Goal: Information Seeking & Learning: Learn about a topic

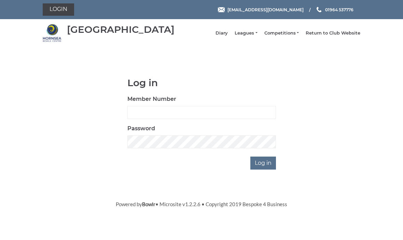
click at [253, 36] on link "Leagues" at bounding box center [246, 33] width 23 height 6
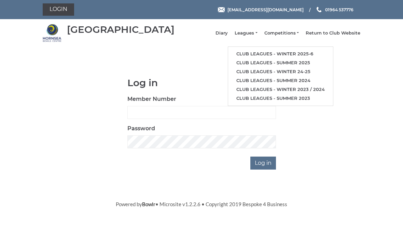
click at [313, 57] on link "Club leagues - Winter 2025-6" at bounding box center [280, 54] width 105 height 9
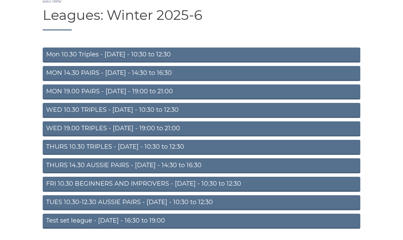
scroll to position [43, 0]
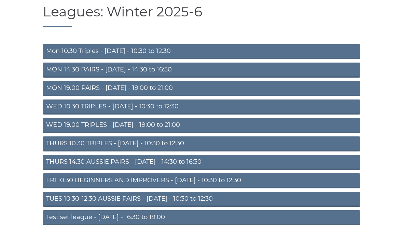
click at [259, 206] on link "TUES 10.30-12.30 AUSSIE PAIRS - [DATE] - 10:30 to 12:30" at bounding box center [202, 199] width 318 height 15
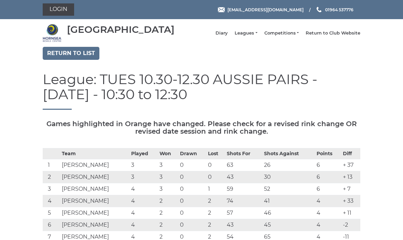
click at [69, 58] on link "Return to list" at bounding box center [71, 53] width 57 height 13
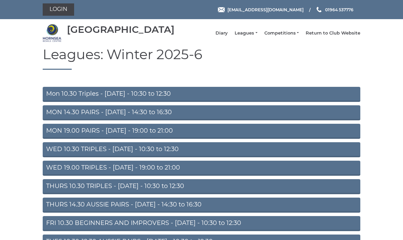
click at [61, 120] on link "MON 14.30 PAIRS - Monday - 14:30 to 16:30" at bounding box center [202, 112] width 318 height 15
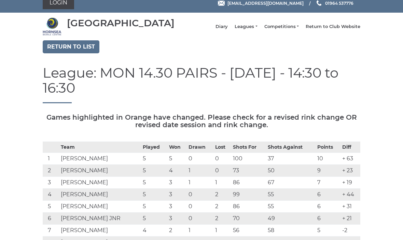
scroll to position [6, 0]
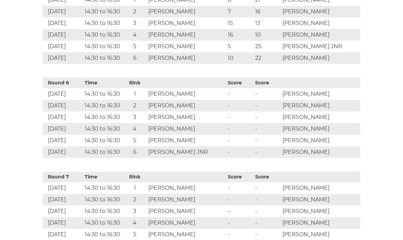
scroll to position [760, 0]
